Goal: Task Accomplishment & Management: Complete application form

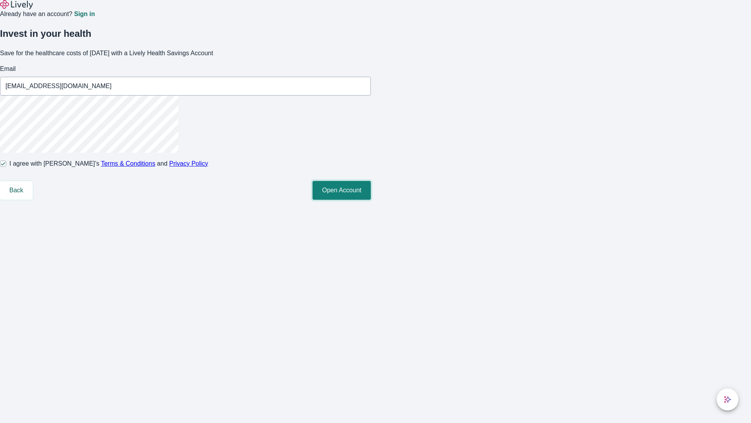
click at [371, 200] on button "Open Account" at bounding box center [342, 190] width 58 height 19
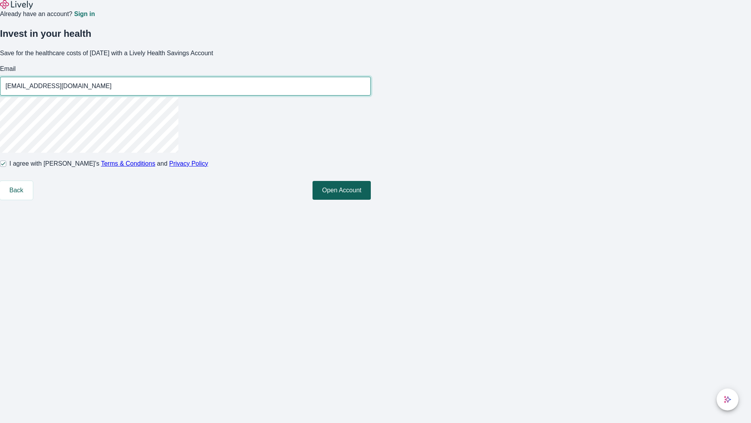
type input "[EMAIL_ADDRESS][DOMAIN_NAME]"
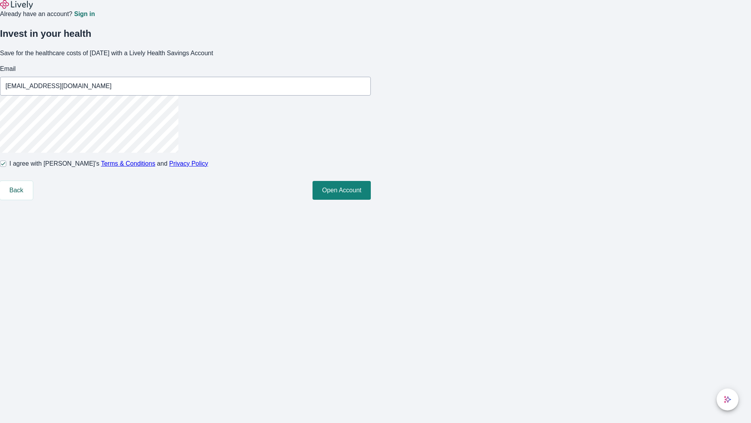
click at [6, 167] on input "I agree with Lively’s Terms & Conditions and Privacy Policy" at bounding box center [3, 163] width 6 height 6
checkbox input "false"
type input "[EMAIL_ADDRESS][DOMAIN_NAME]"
click at [6, 167] on input "I agree with Lively’s Terms & Conditions and Privacy Policy" at bounding box center [3, 163] width 6 height 6
checkbox input "true"
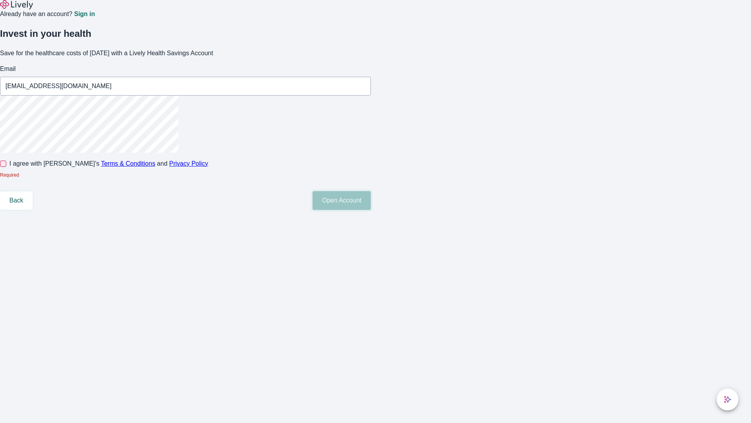
click at [371, 210] on button "Open Account" at bounding box center [342, 200] width 58 height 19
